Goal: Check status: Check status

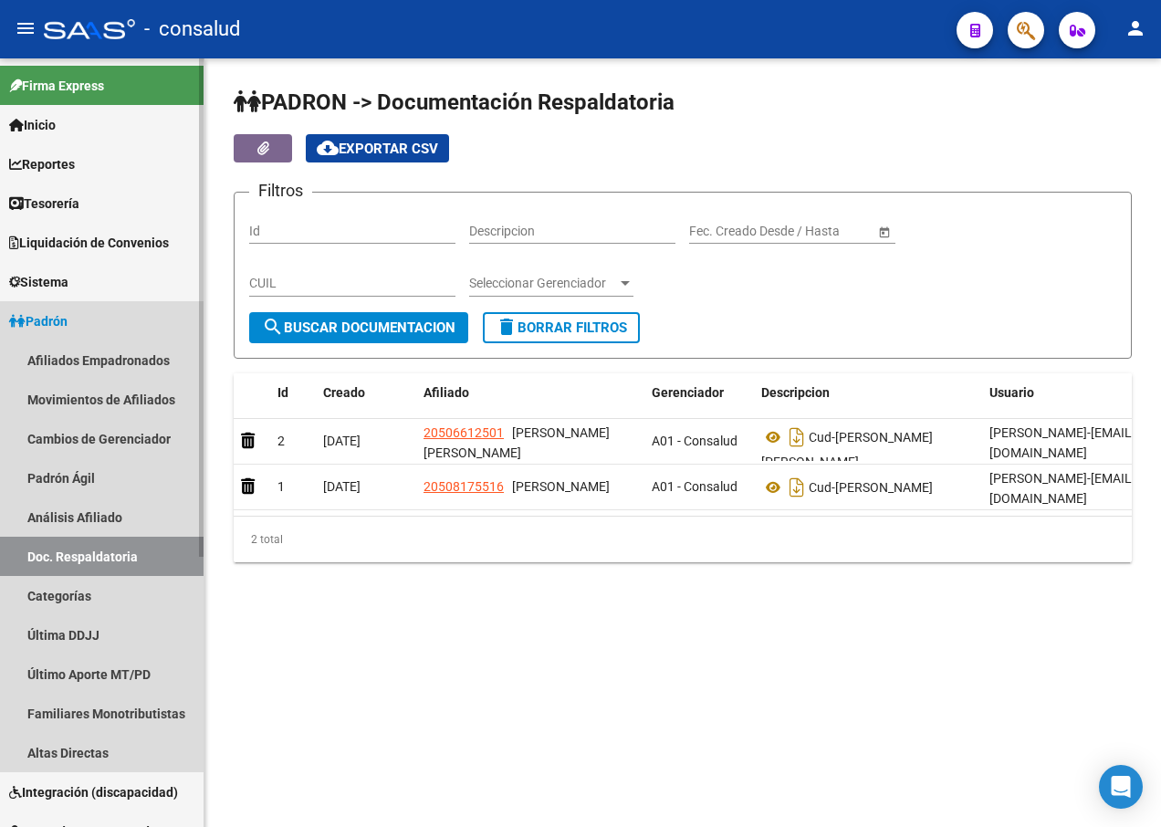
click at [66, 311] on span "Padrón" at bounding box center [38, 321] width 58 height 20
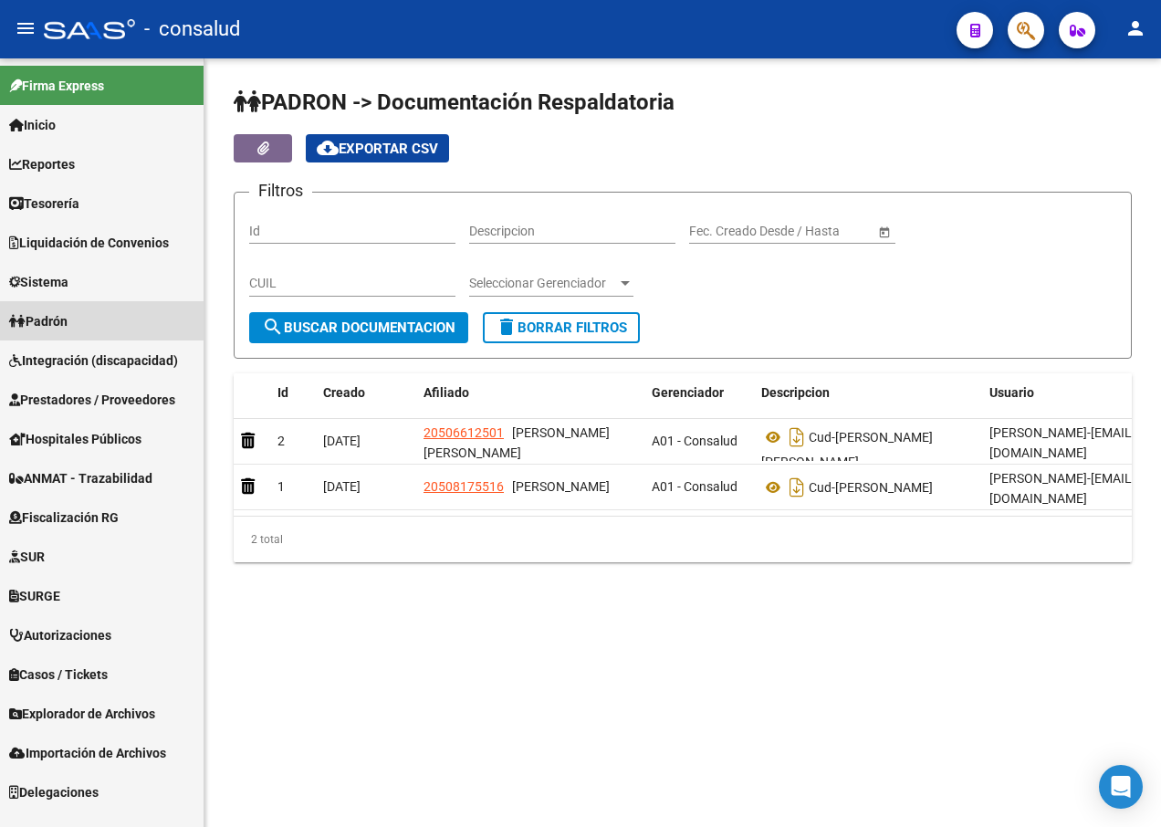
click at [58, 312] on span "Padrón" at bounding box center [38, 321] width 58 height 20
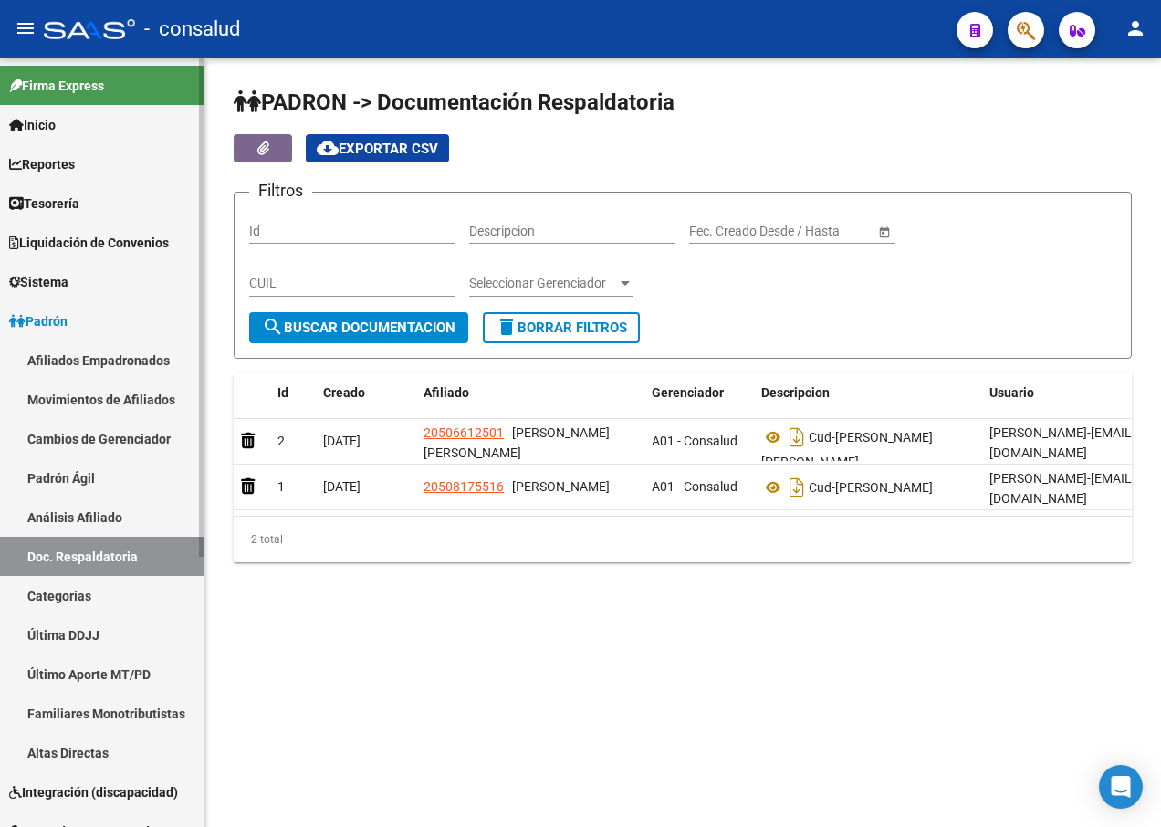
click at [58, 473] on link "Padrón Ágil" at bounding box center [101, 477] width 203 height 39
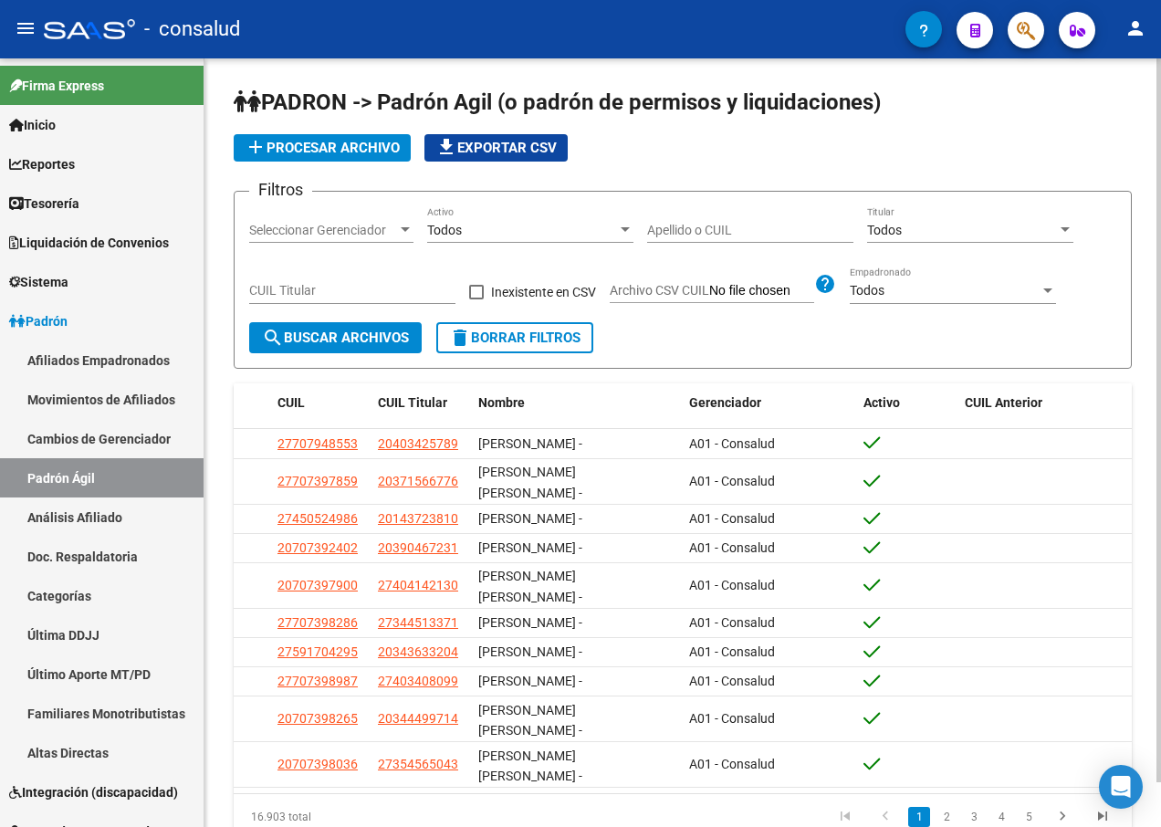
click at [275, 286] on input "CUIL Titular" at bounding box center [352, 291] width 206 height 16
type input "27-36195973-1"
click at [393, 339] on span "search Buscar Archivos" at bounding box center [335, 337] width 147 height 16
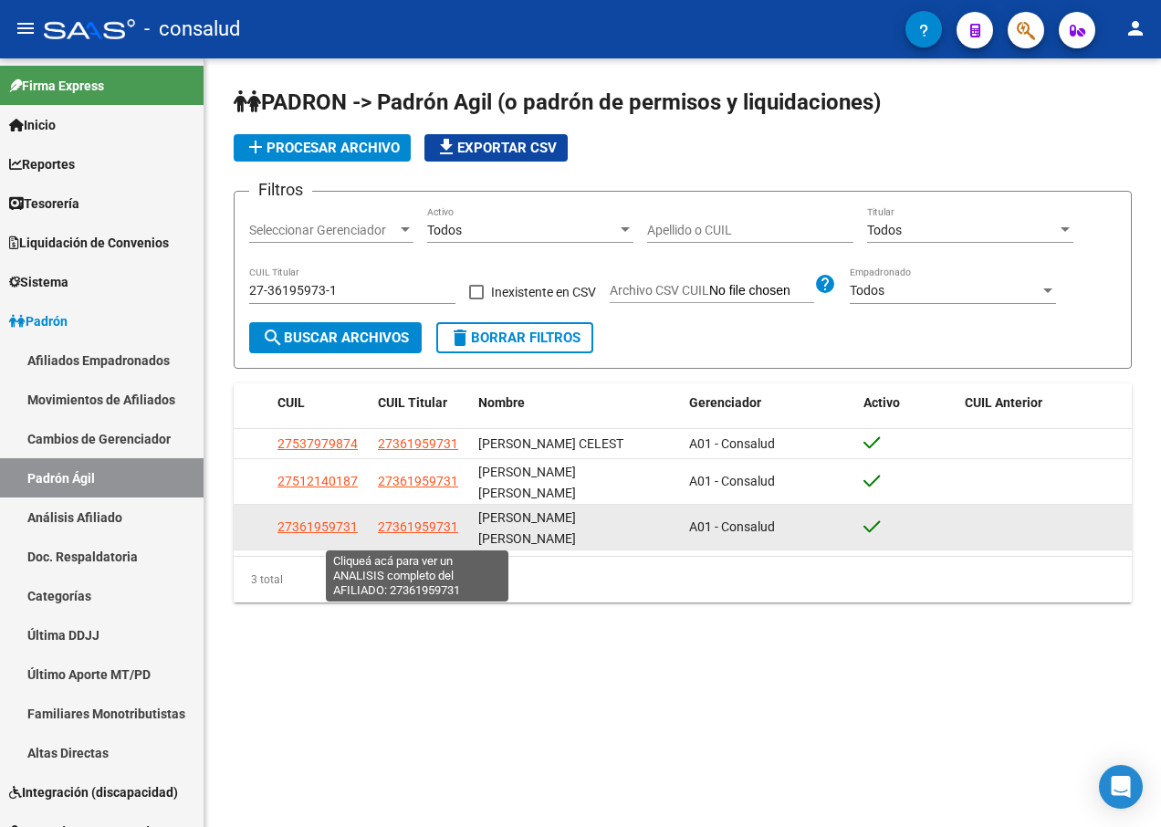
click at [438, 534] on span "27361959731" at bounding box center [418, 526] width 80 height 15
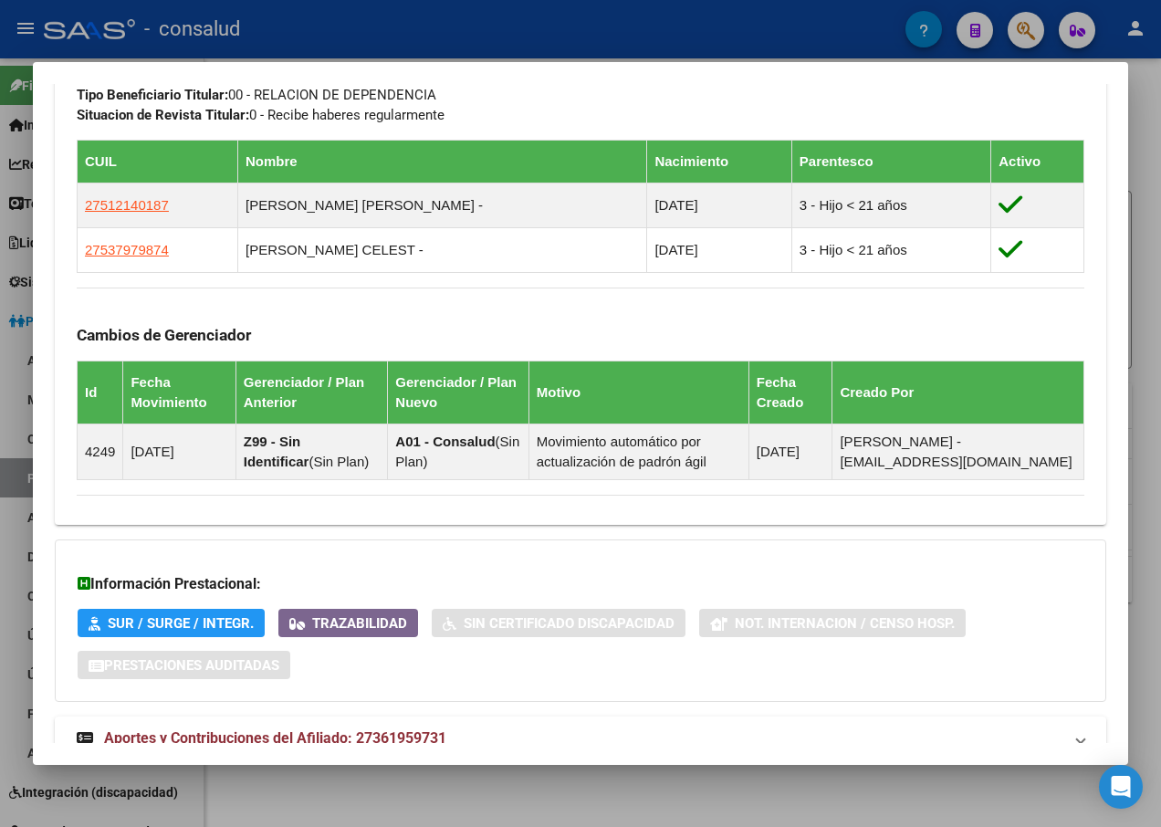
scroll to position [1153, 0]
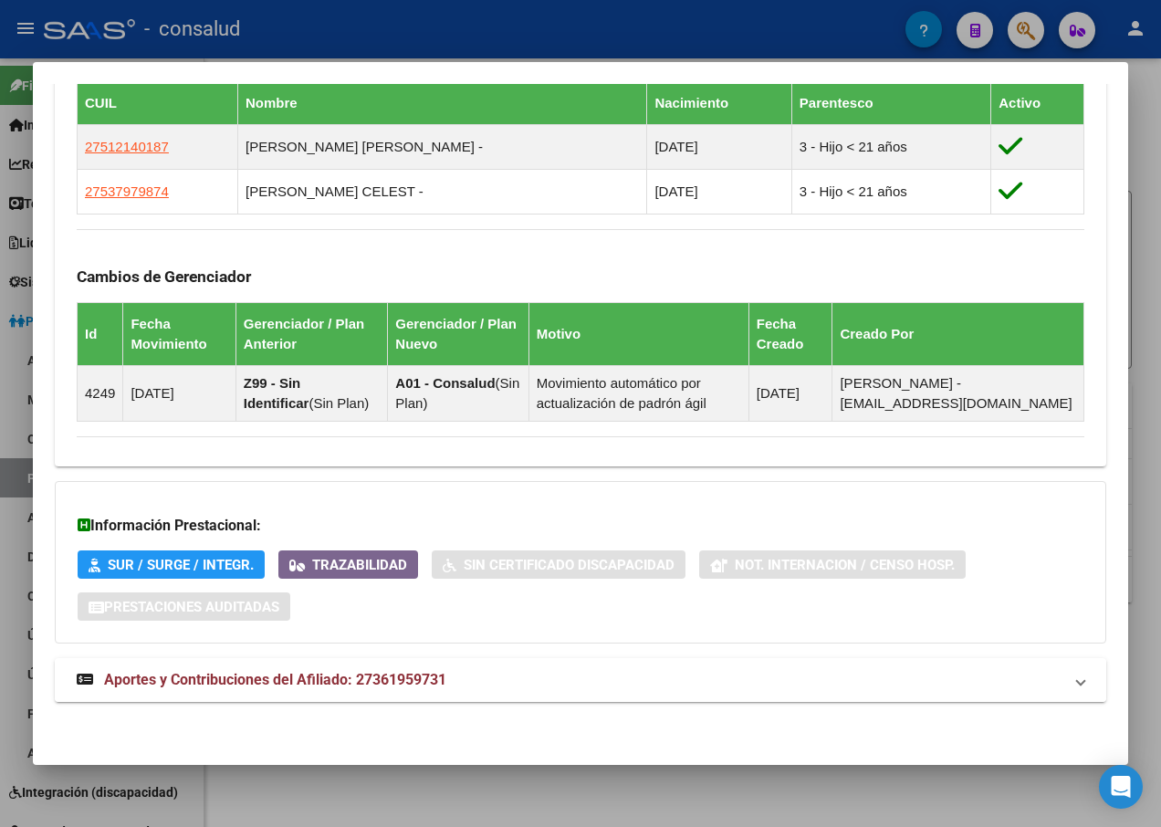
click at [335, 680] on span "Aportes y Contribuciones del Afiliado: 27361959731" at bounding box center [275, 679] width 342 height 17
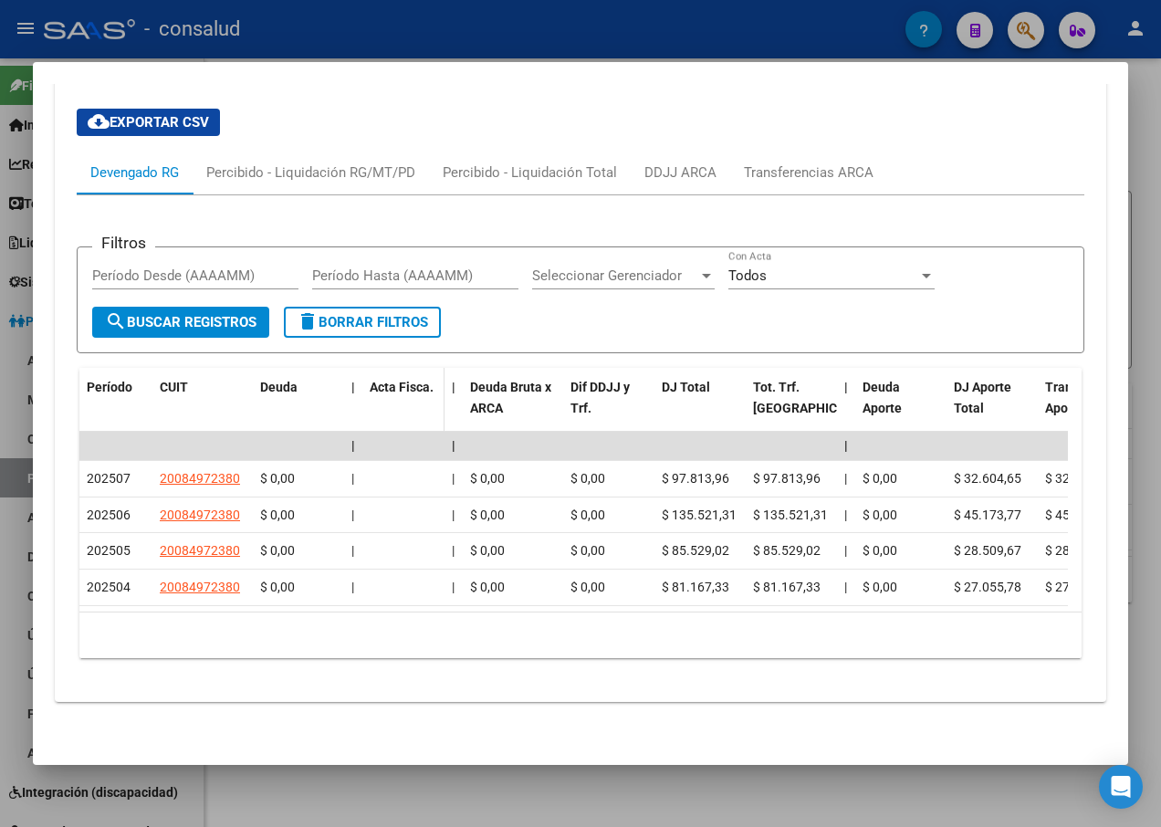
scroll to position [1822, 0]
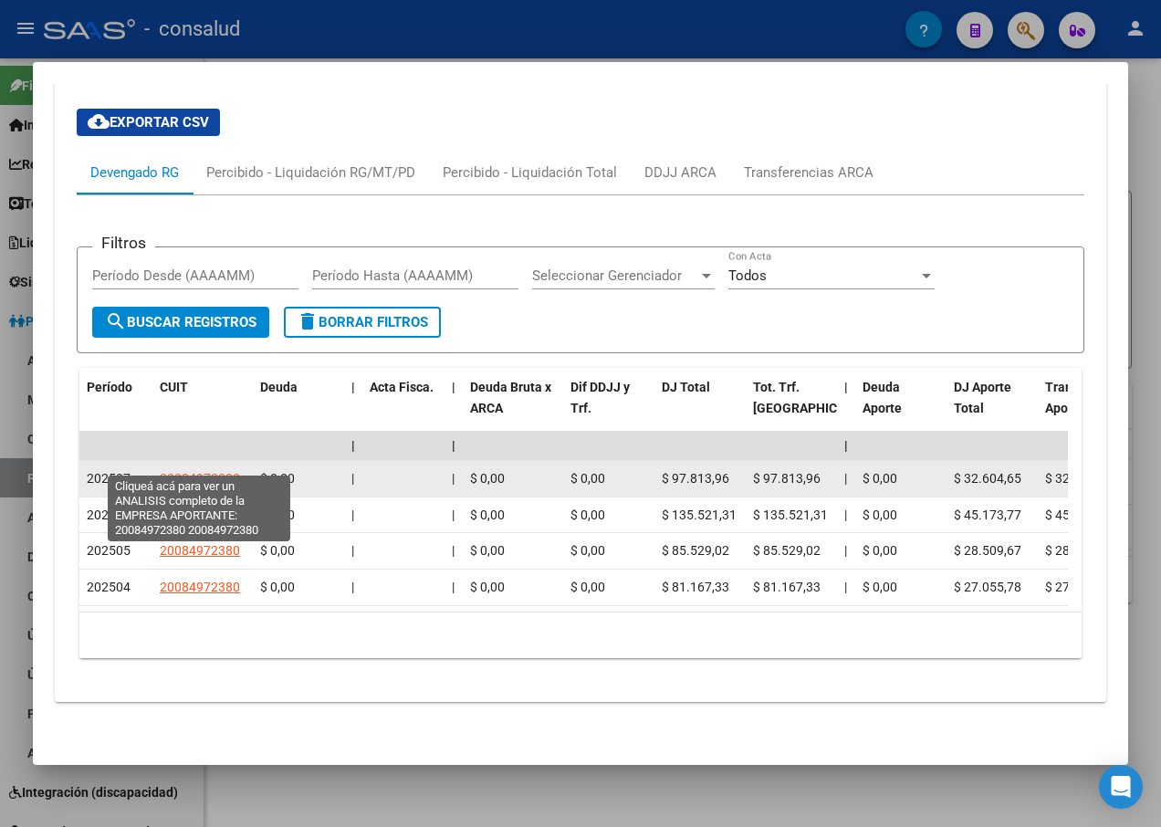
click at [215, 471] on span "20084972380" at bounding box center [200, 478] width 80 height 15
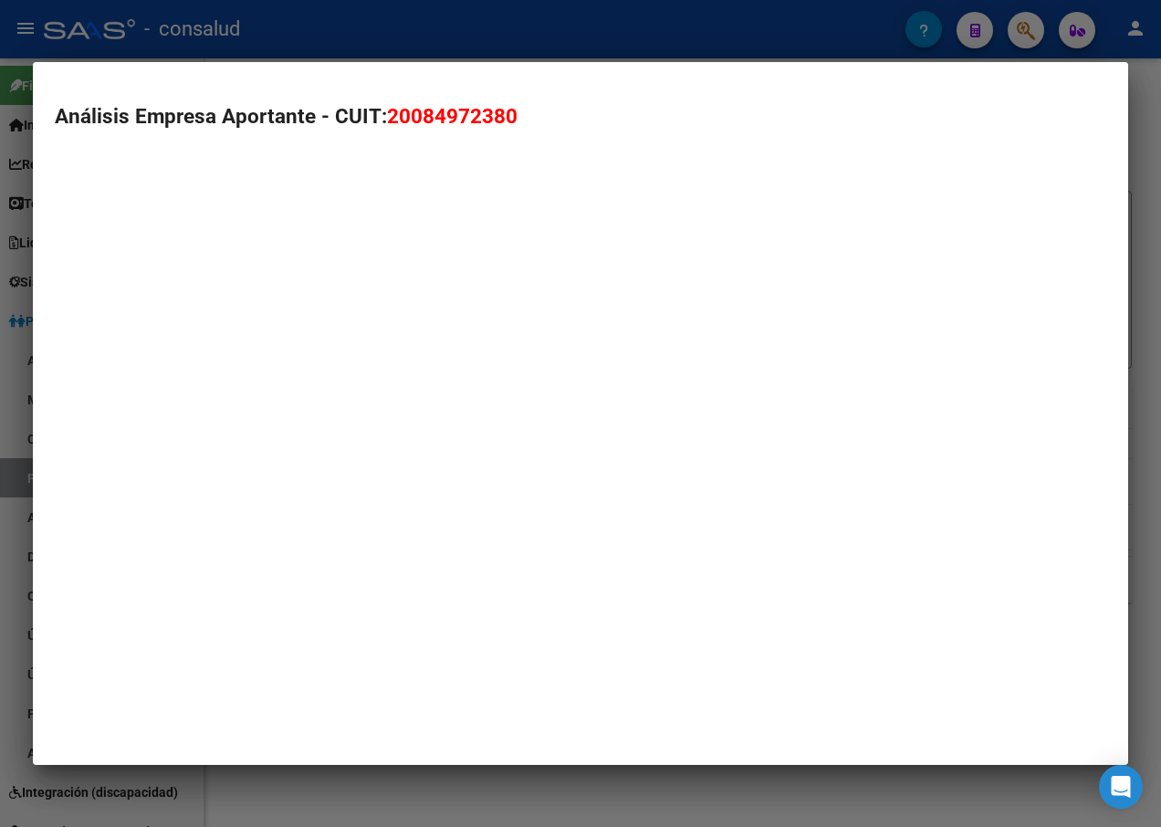
type textarea "20084972380"
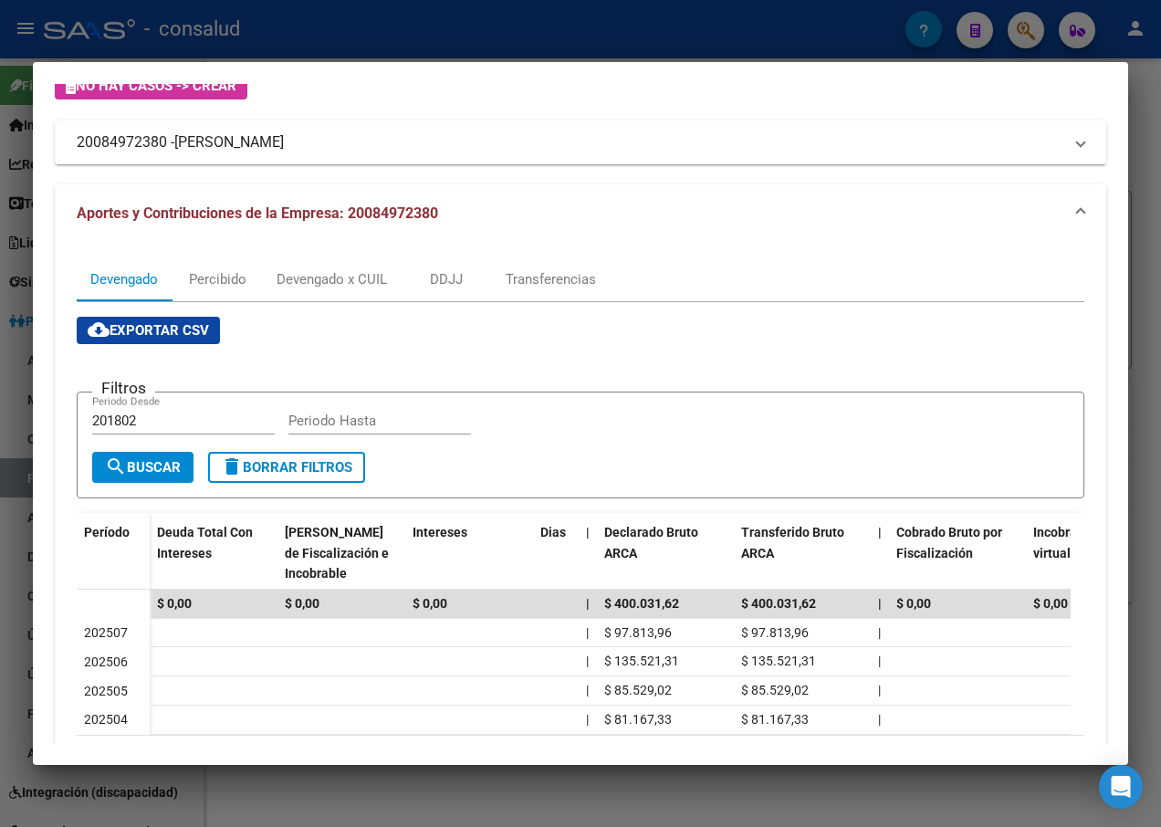
scroll to position [0, 0]
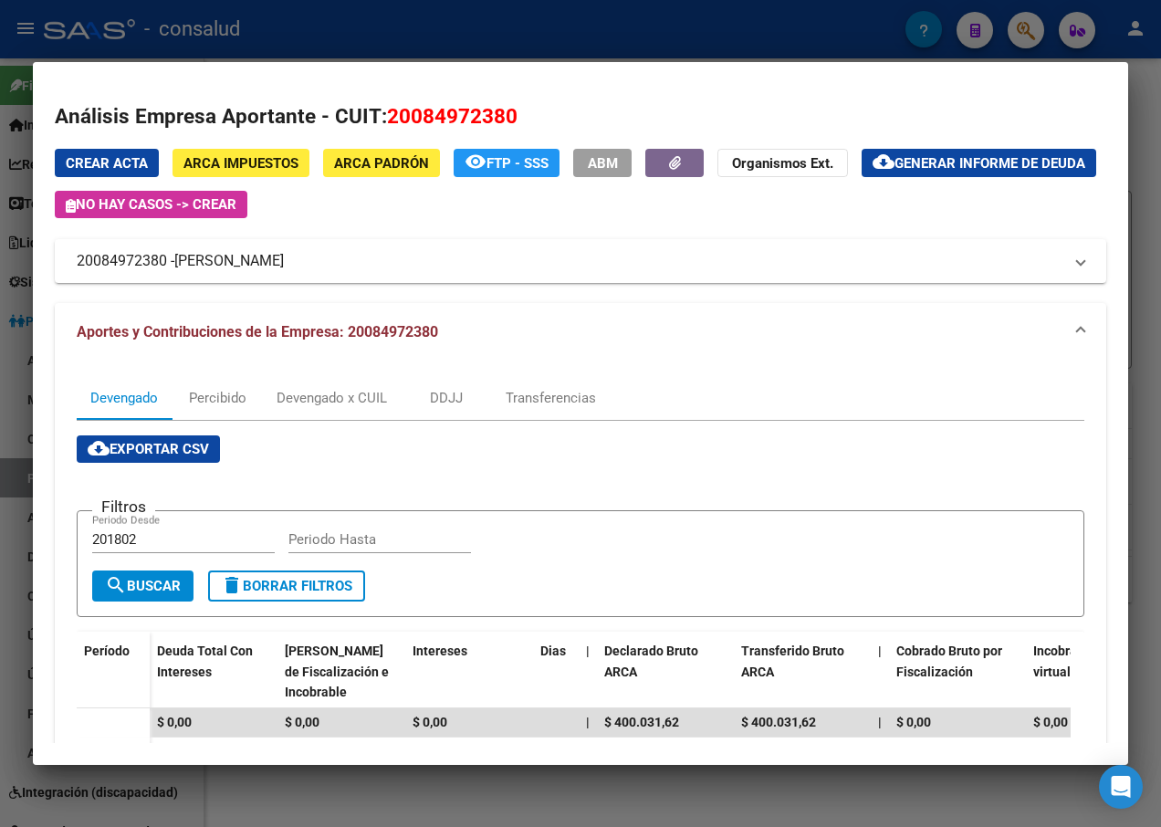
click at [1045, 120] on h2 "Análisis Empresa Aportante - CUIT: 20084972380" at bounding box center [580, 116] width 1051 height 31
click at [1077, 326] on span at bounding box center [1080, 332] width 7 height 22
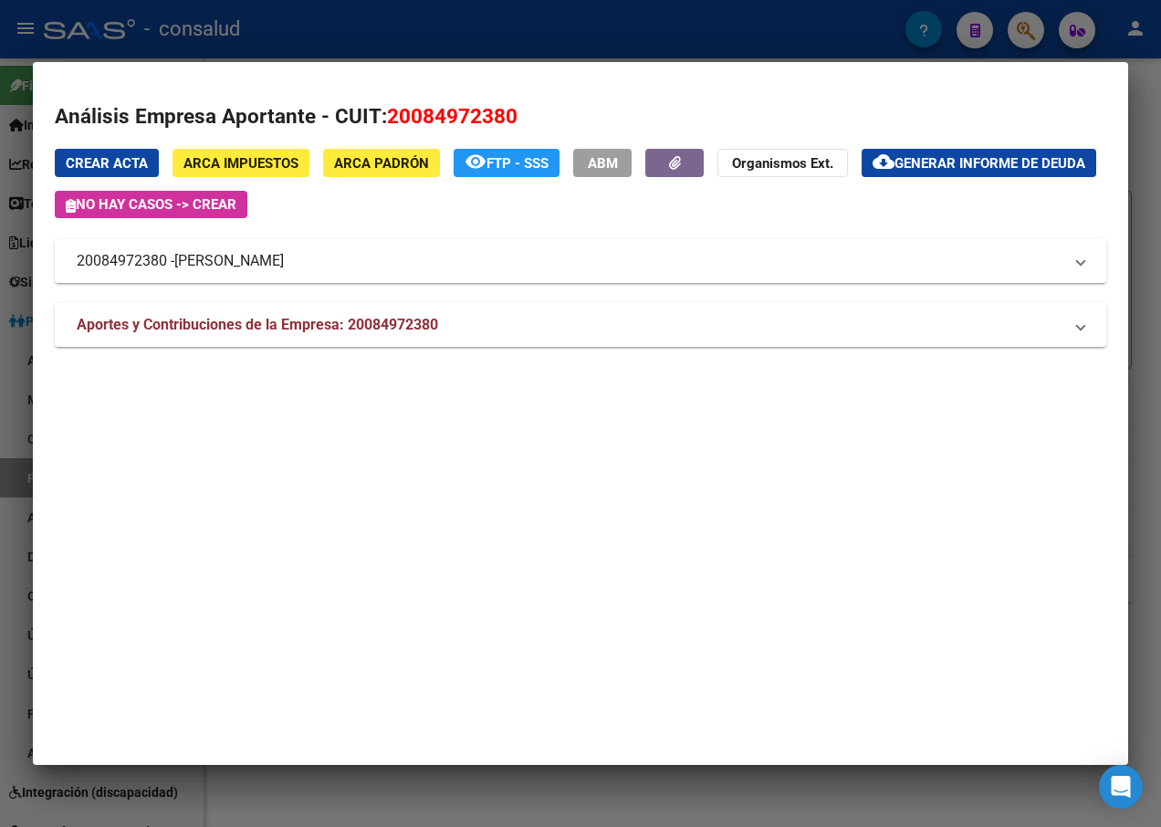
click at [421, 799] on div at bounding box center [580, 413] width 1161 height 827
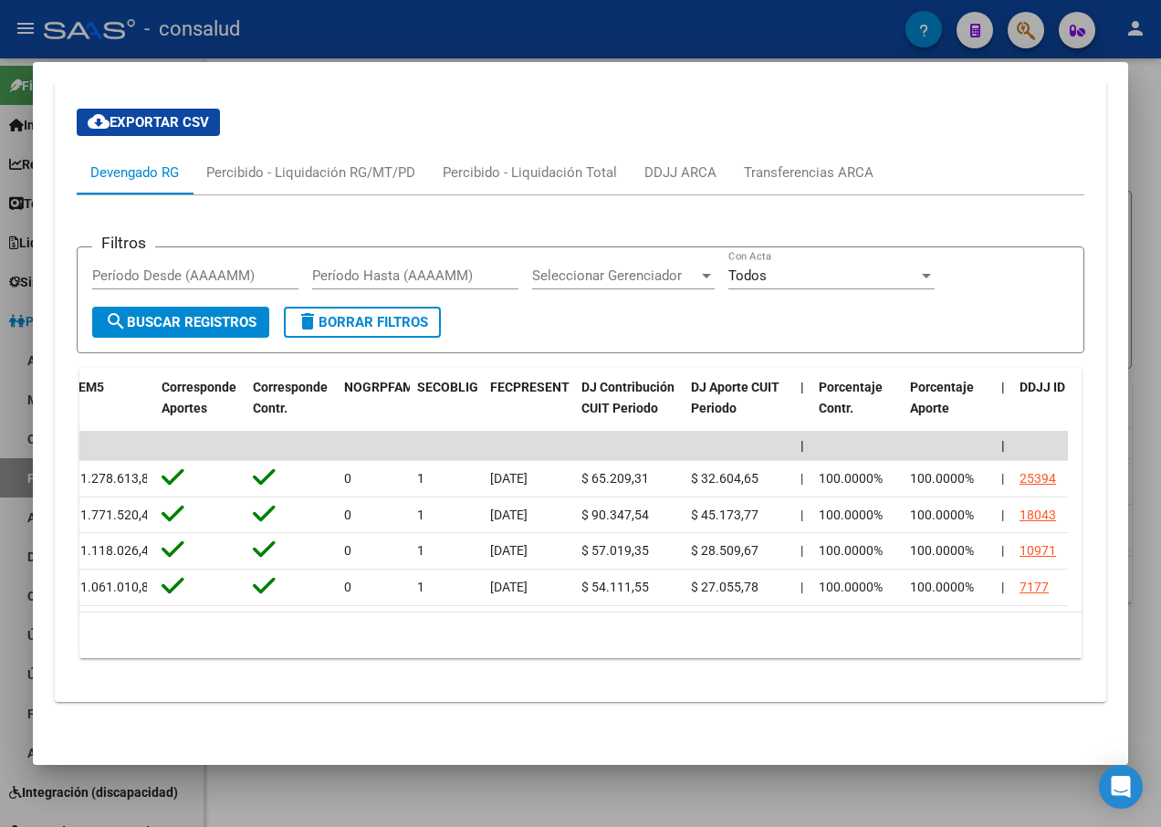
scroll to position [0, 2881]
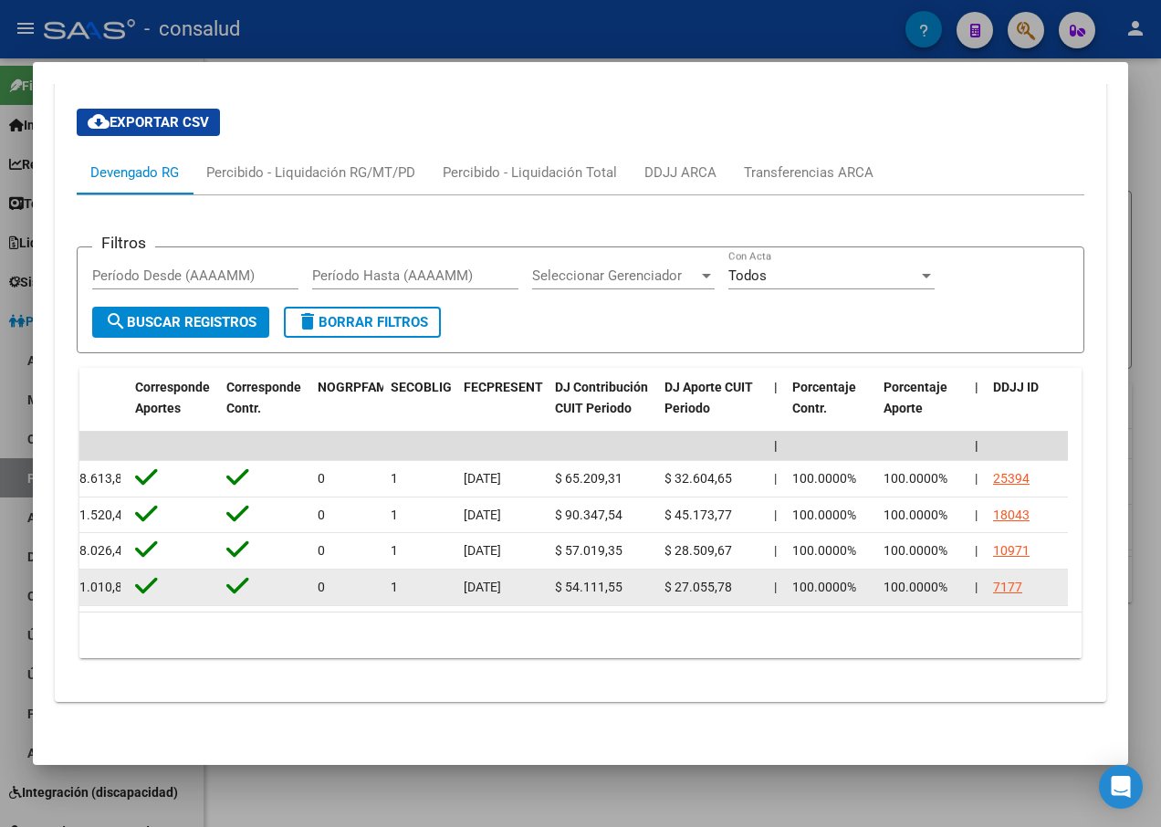
click at [1010, 577] on div "7177" at bounding box center [1007, 587] width 29 height 21
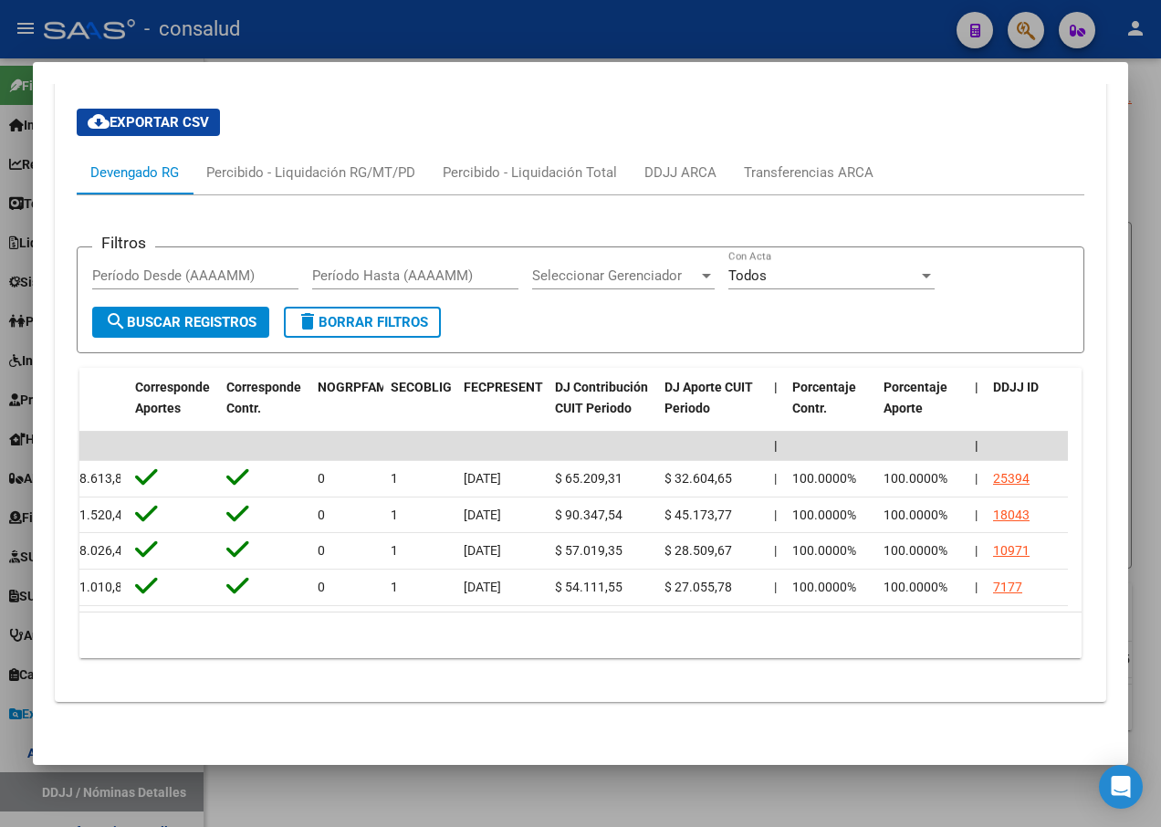
click at [531, 792] on div at bounding box center [580, 413] width 1161 height 827
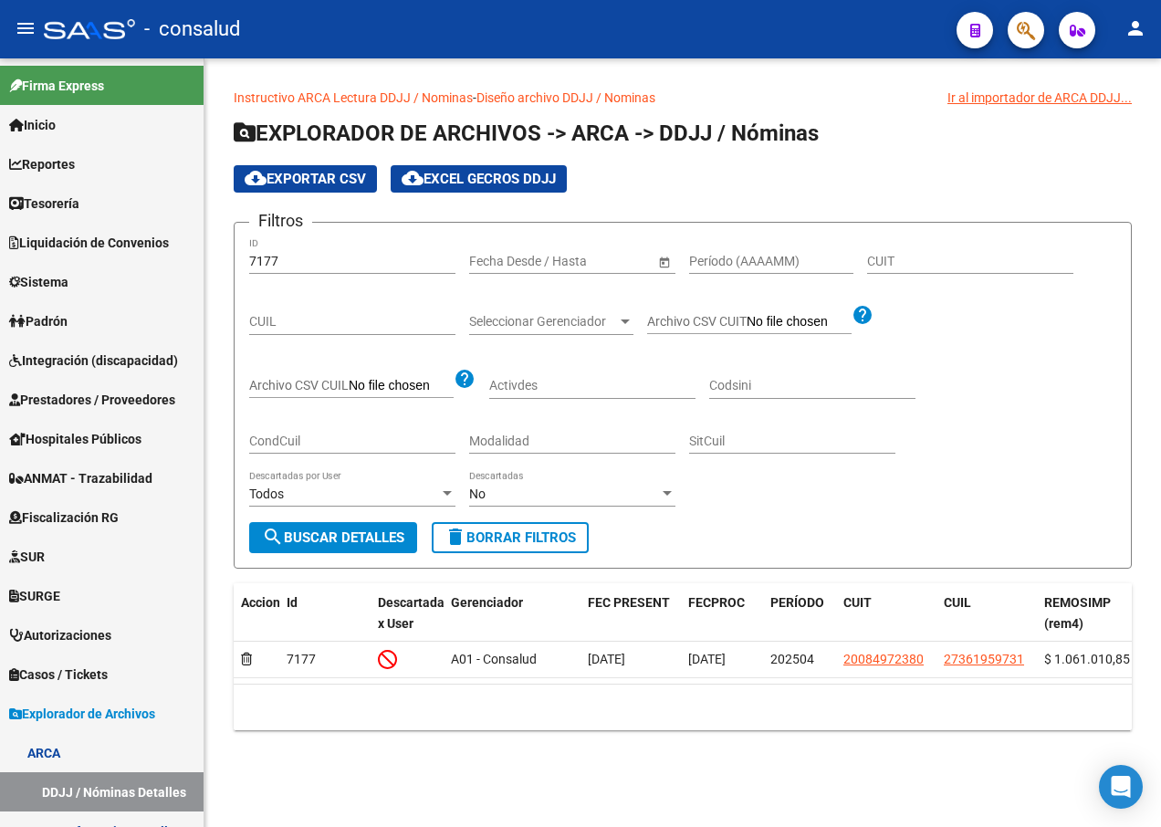
click at [454, 683] on datatable-body "7177 A01 - Consalud [DATE] [DATE] 202504 20084972380 27361959731 $ 1.061.010,85…" at bounding box center [683, 662] width 898 height 42
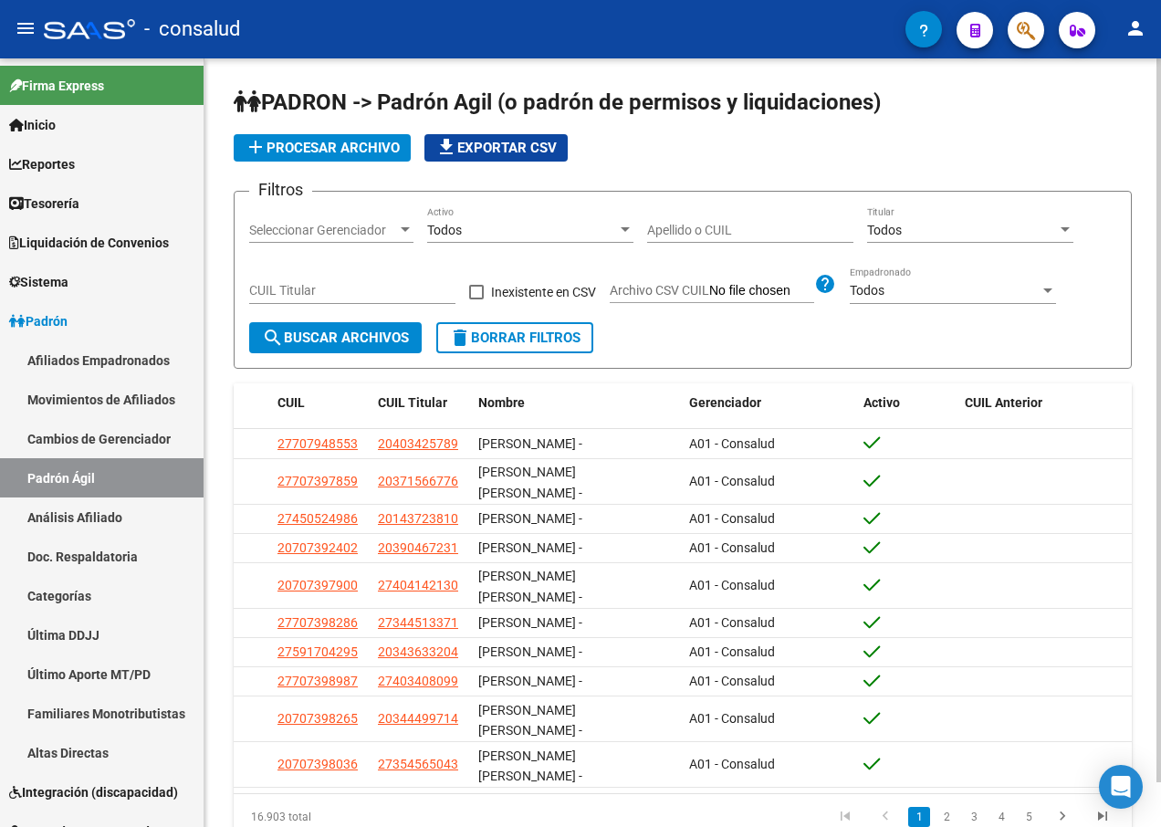
click at [301, 280] on div "CUIL Titular" at bounding box center [352, 285] width 206 height 36
type input "27-36195973-1"
click at [374, 339] on span "search Buscar Archivos" at bounding box center [335, 337] width 147 height 16
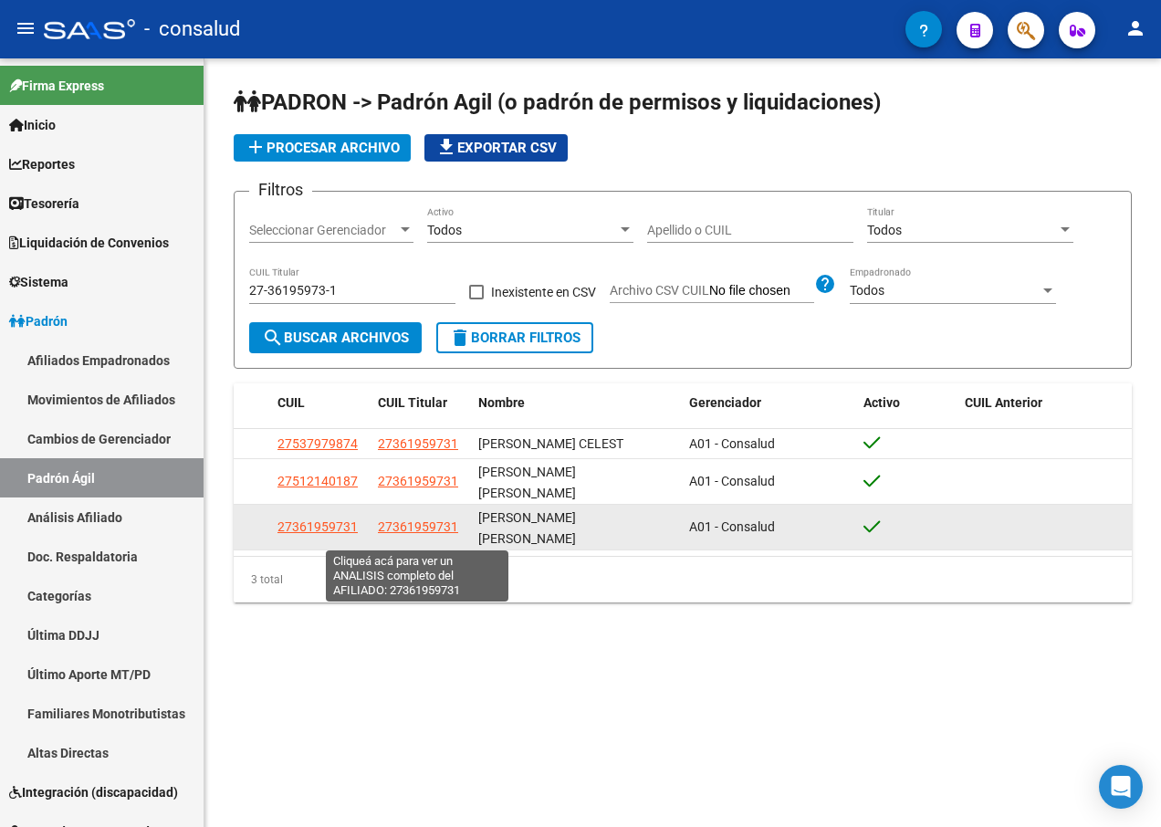
click at [432, 529] on span "27361959731" at bounding box center [418, 526] width 80 height 15
type textarea "27361959731"
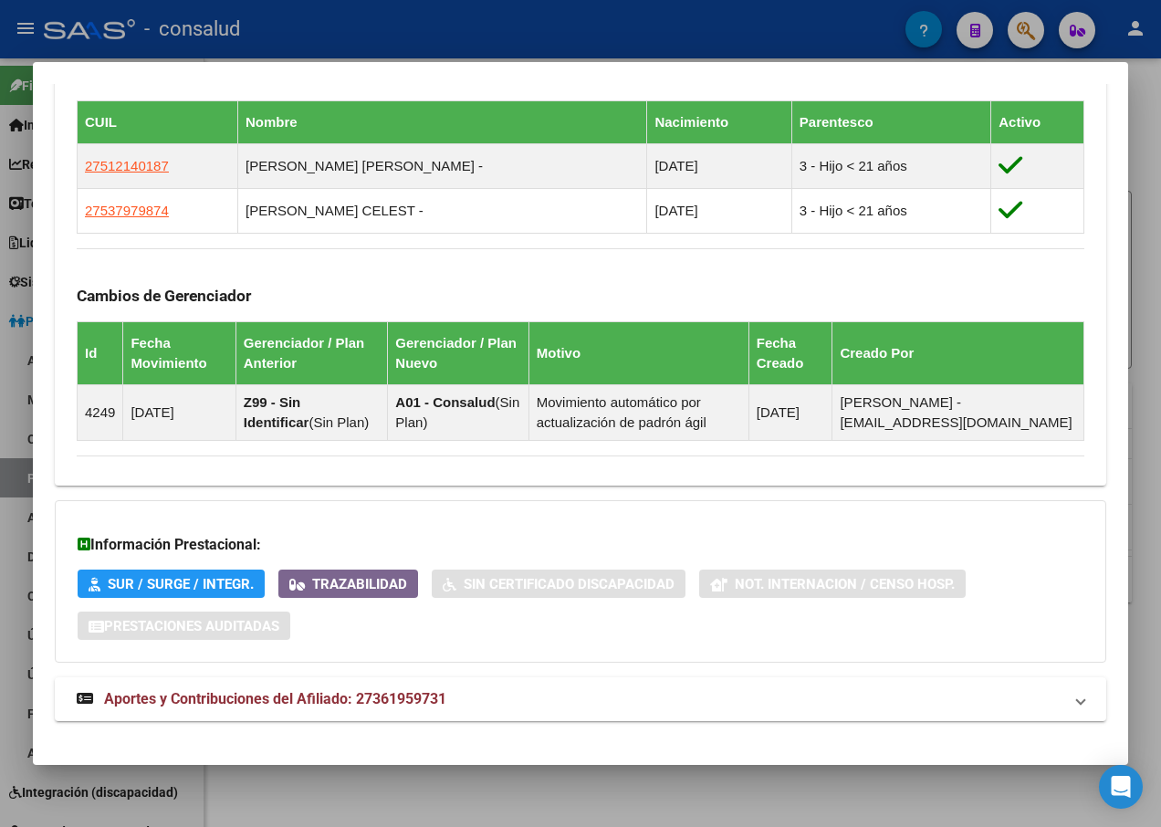
scroll to position [1153, 0]
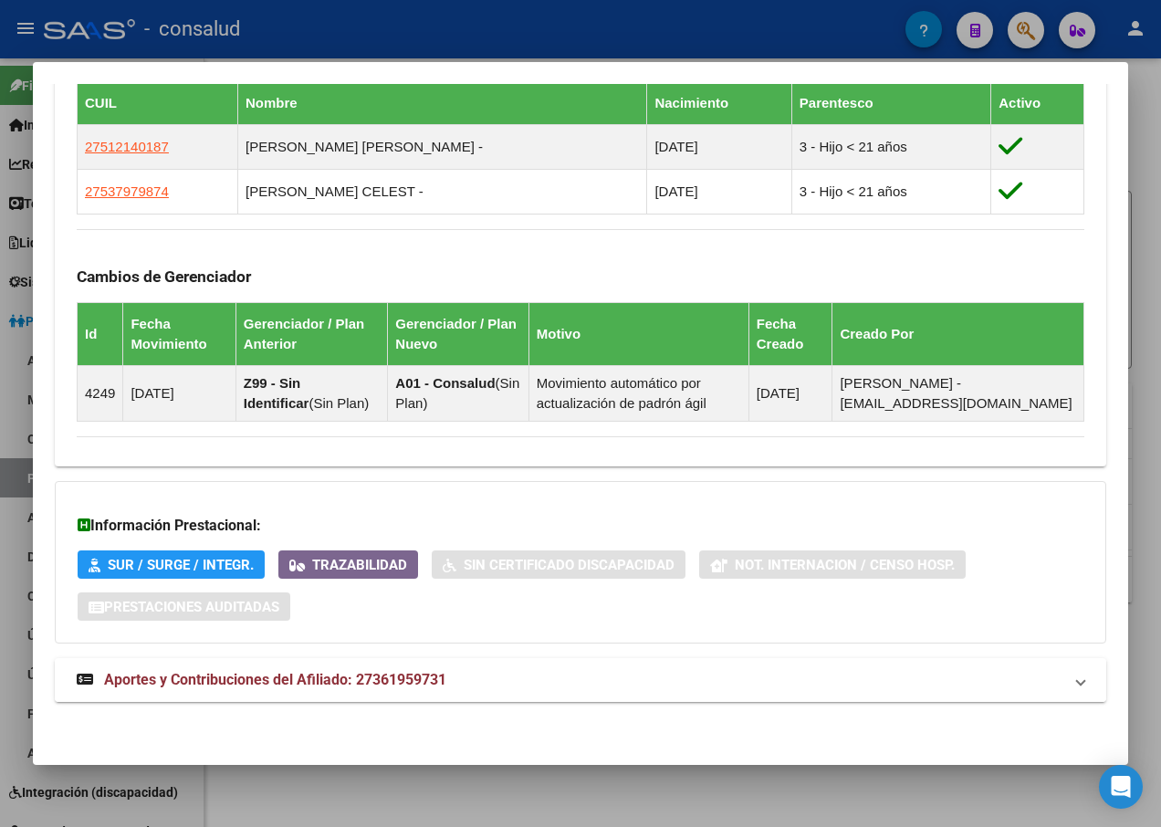
click at [1077, 675] on span at bounding box center [1080, 680] width 7 height 22
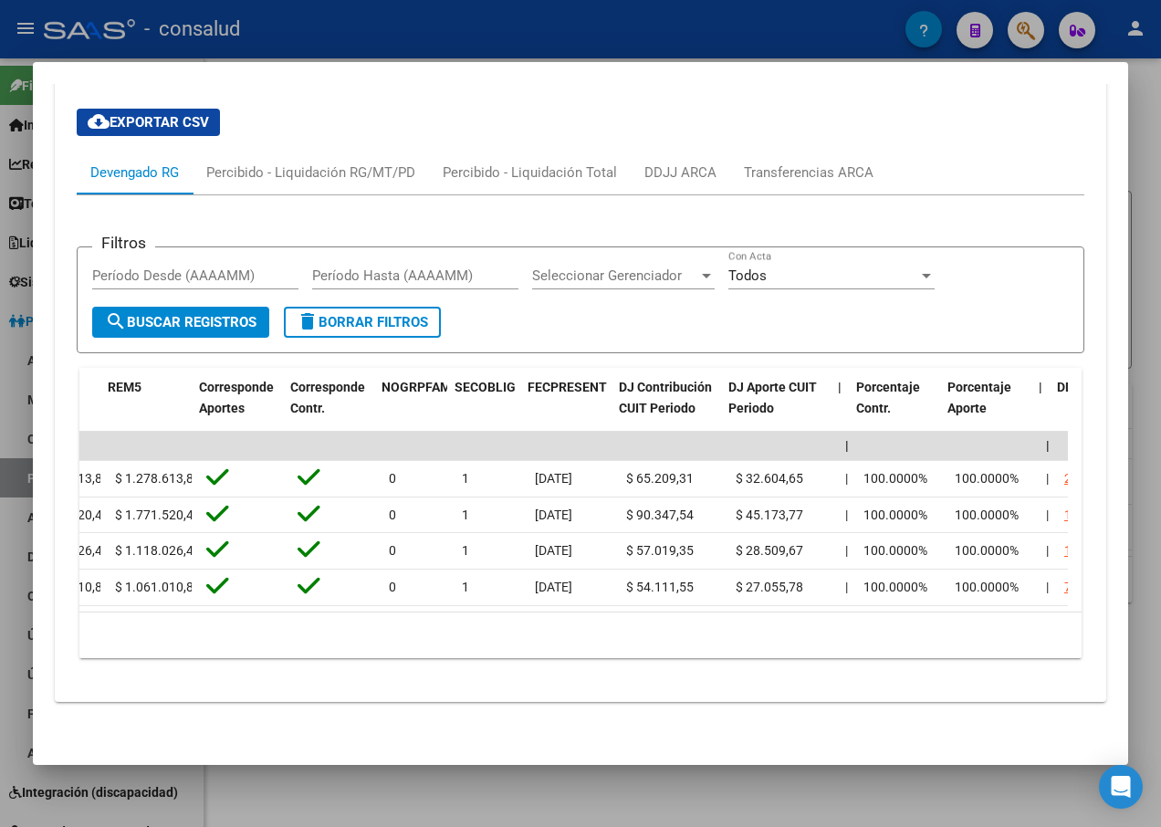
scroll to position [0, 2817]
